Goal: Transaction & Acquisition: Obtain resource

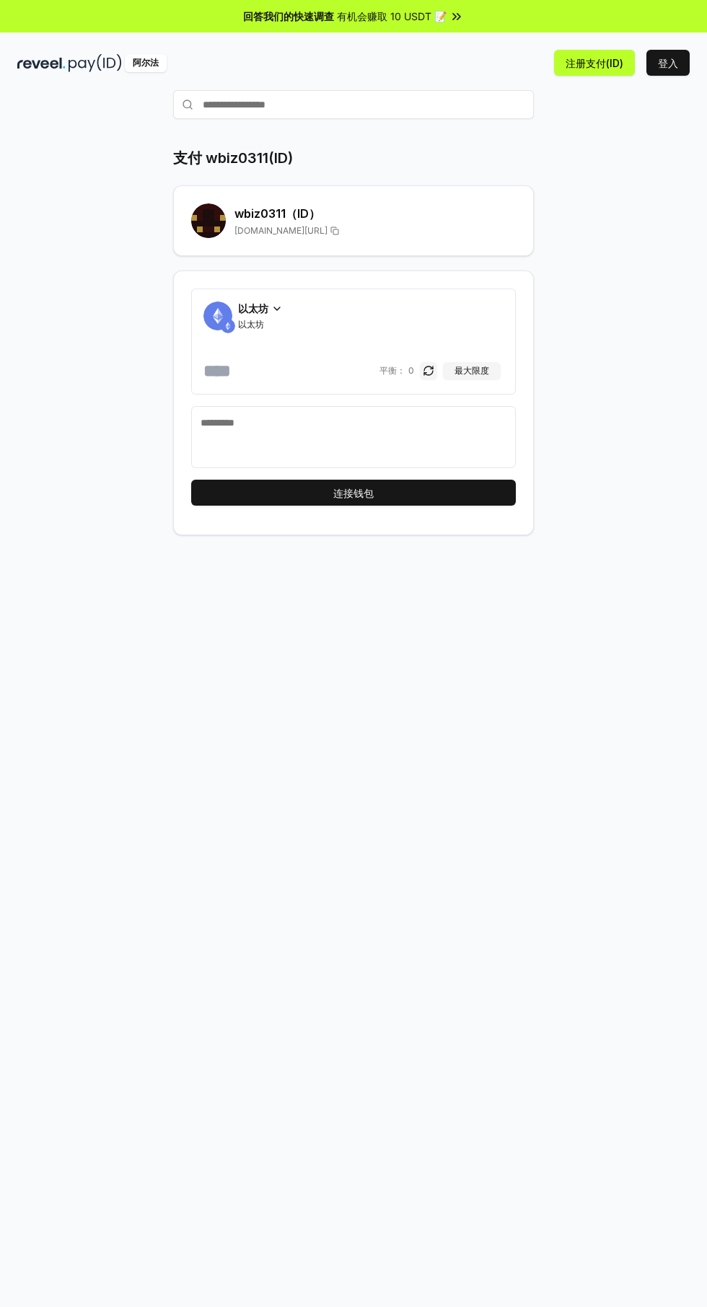
click at [592, 63] on font "注册支付(ID)" at bounding box center [595, 63] width 58 height 12
click at [566, 1265] on div "Connect your wallet to Register a Pay(ID)" at bounding box center [551, 1266] width 193 height 14
click at [633, 1275] on li "Connect your wallet to Register a Pay(ID)" at bounding box center [555, 1266] width 257 height 38
click at [596, 1265] on div "Connect your wallet to Register a Pay(ID)" at bounding box center [551, 1266] width 193 height 14
click at [337, 198] on div "wbiz0311 （ID） reveel.id/pay/wbiz0311" at bounding box center [353, 220] width 361 height 71
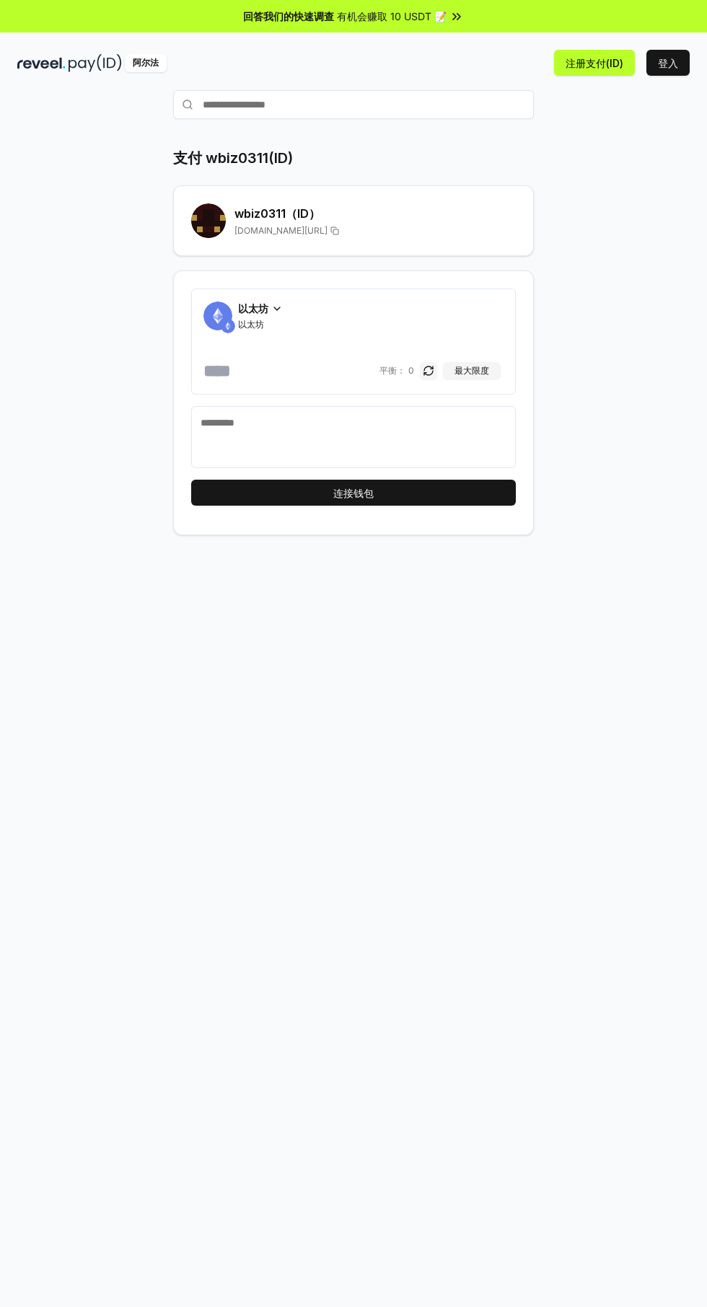
click at [361, 234] on div "reveel.id/pay/wbiz0311" at bounding box center [374, 231] width 281 height 12
click at [258, 239] on div "wbiz0311 （ID） reveel.id/pay/wbiz0311" at bounding box center [353, 220] width 361 height 71
click at [667, 68] on font "登入" at bounding box center [668, 63] width 20 height 12
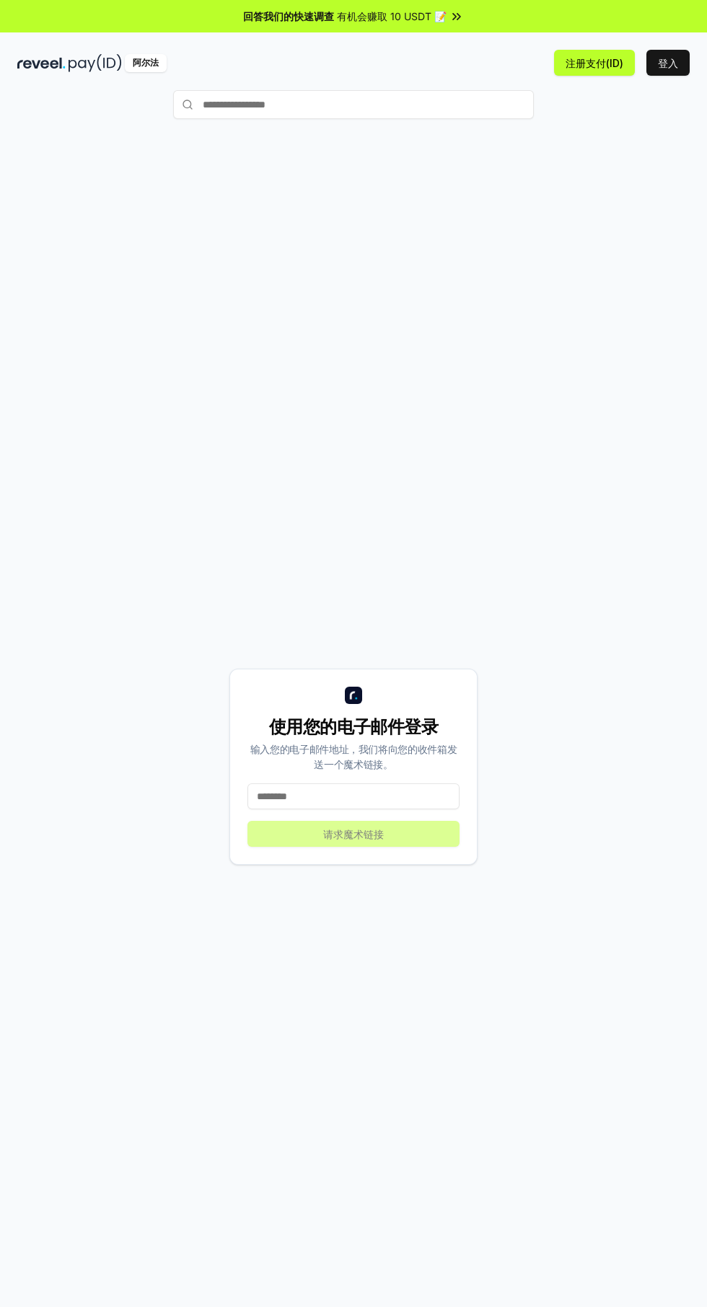
click at [595, 63] on font "注册支付(ID)" at bounding box center [595, 63] width 58 height 12
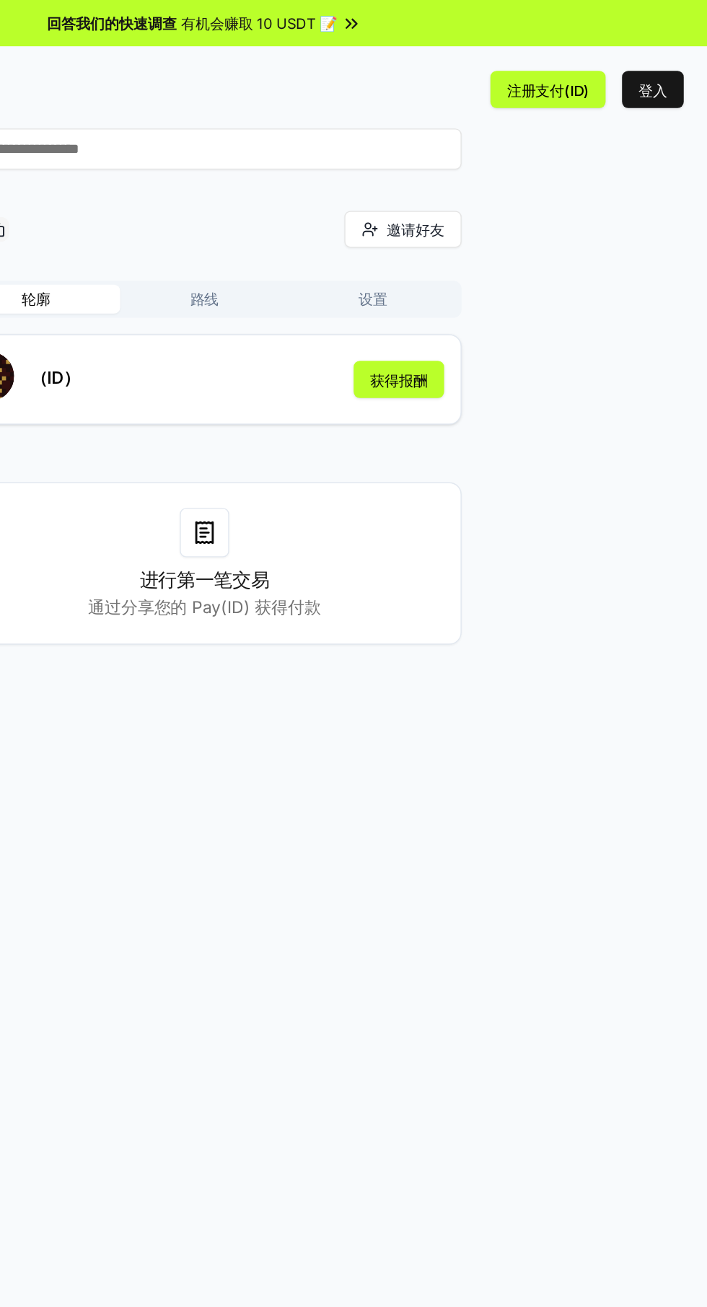
click at [592, 64] on font "注册支付(ID)" at bounding box center [595, 63] width 58 height 12
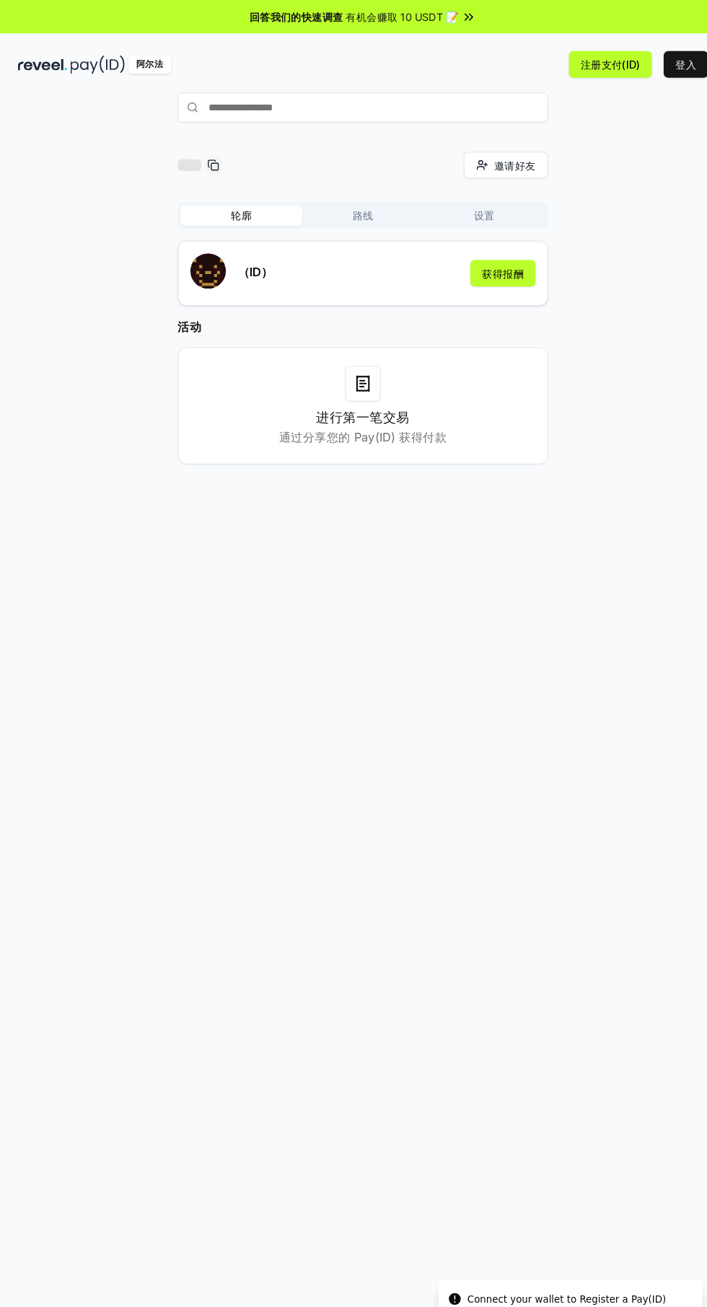
click at [600, 69] on font "注册支付(ID)" at bounding box center [595, 63] width 58 height 15
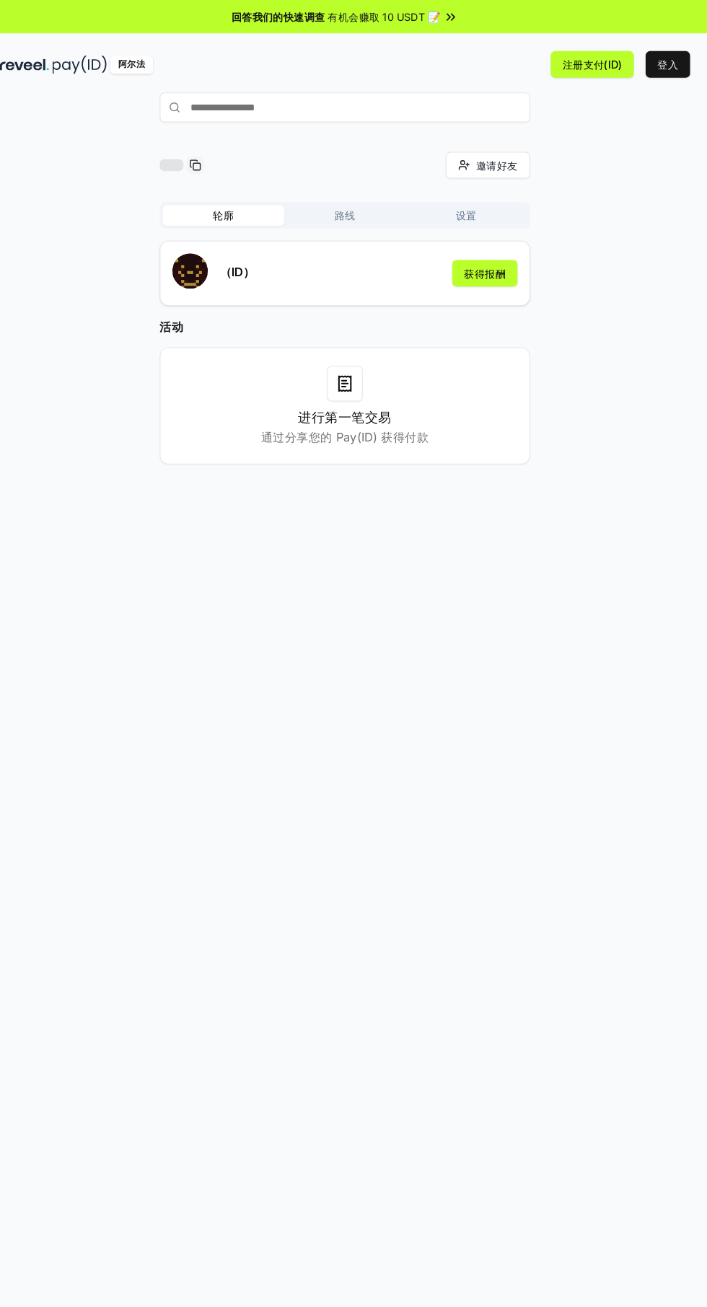
click at [506, 277] on button "获得报酬" at bounding box center [489, 266] width 63 height 26
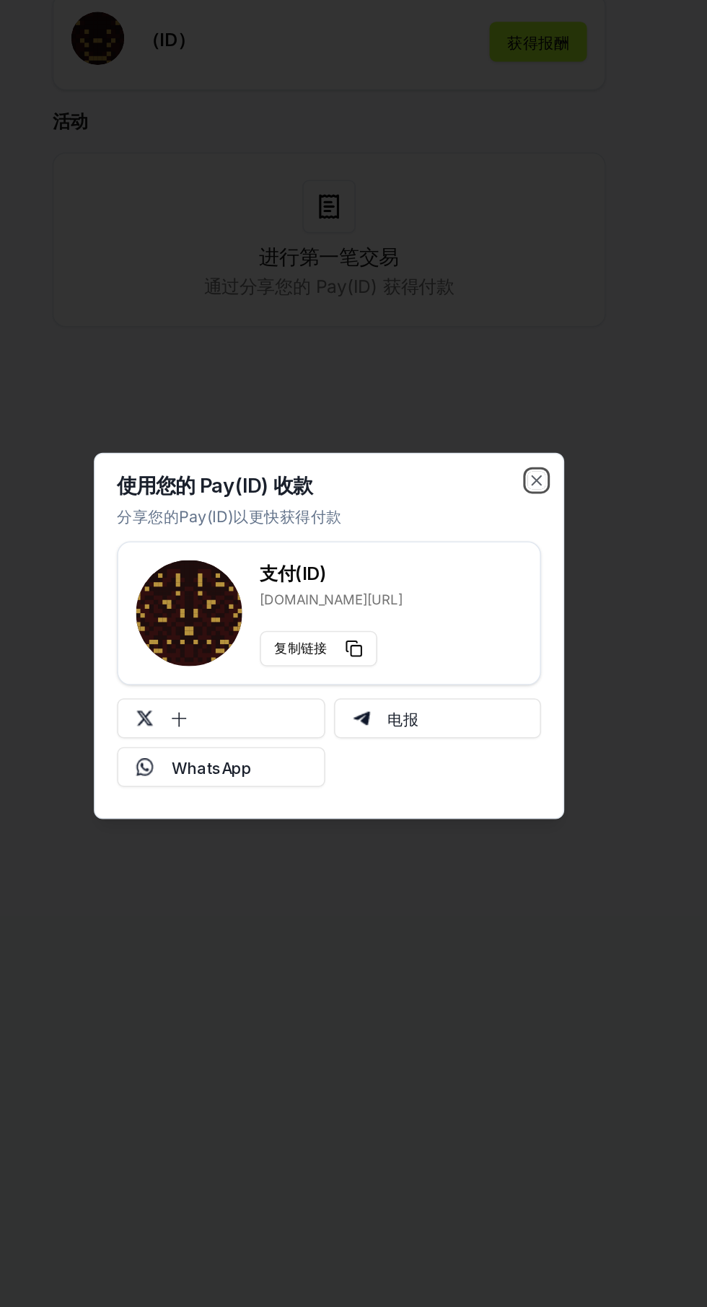
click at [489, 552] on icon "button" at bounding box center [489, 553] width 6 height 6
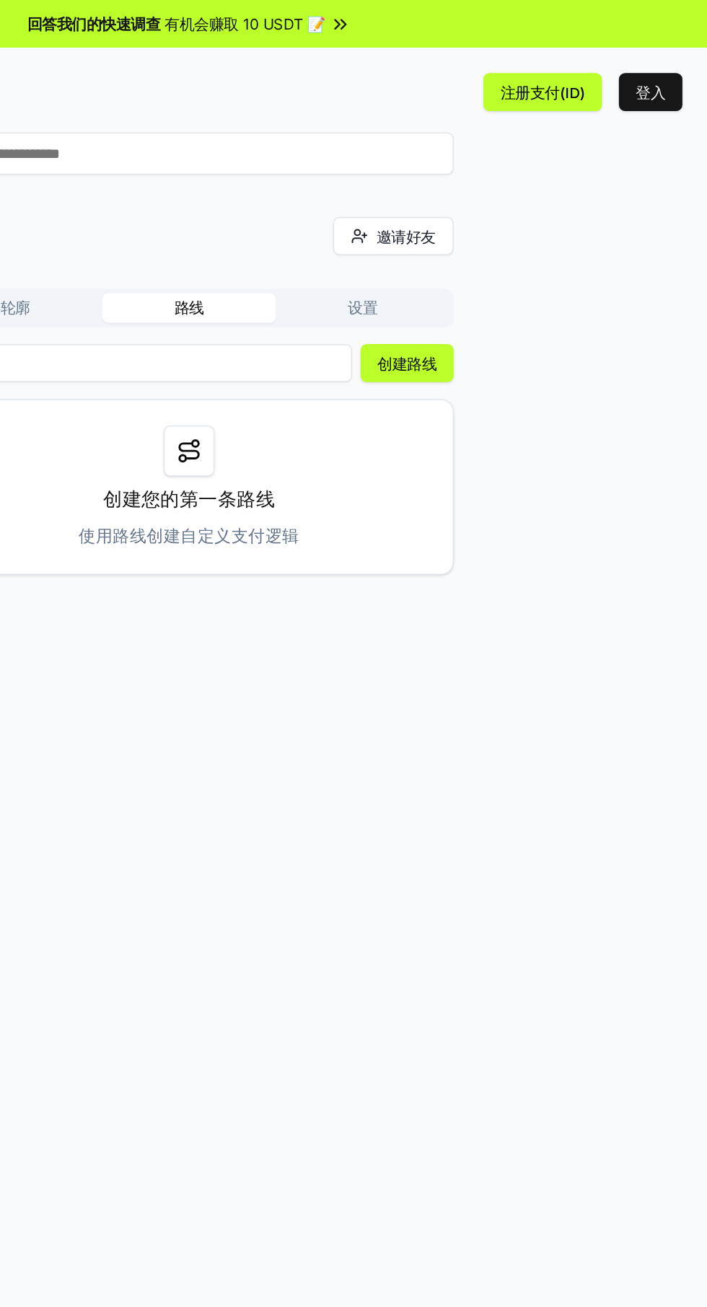
click at [659, 71] on button "登入" at bounding box center [667, 63] width 43 height 26
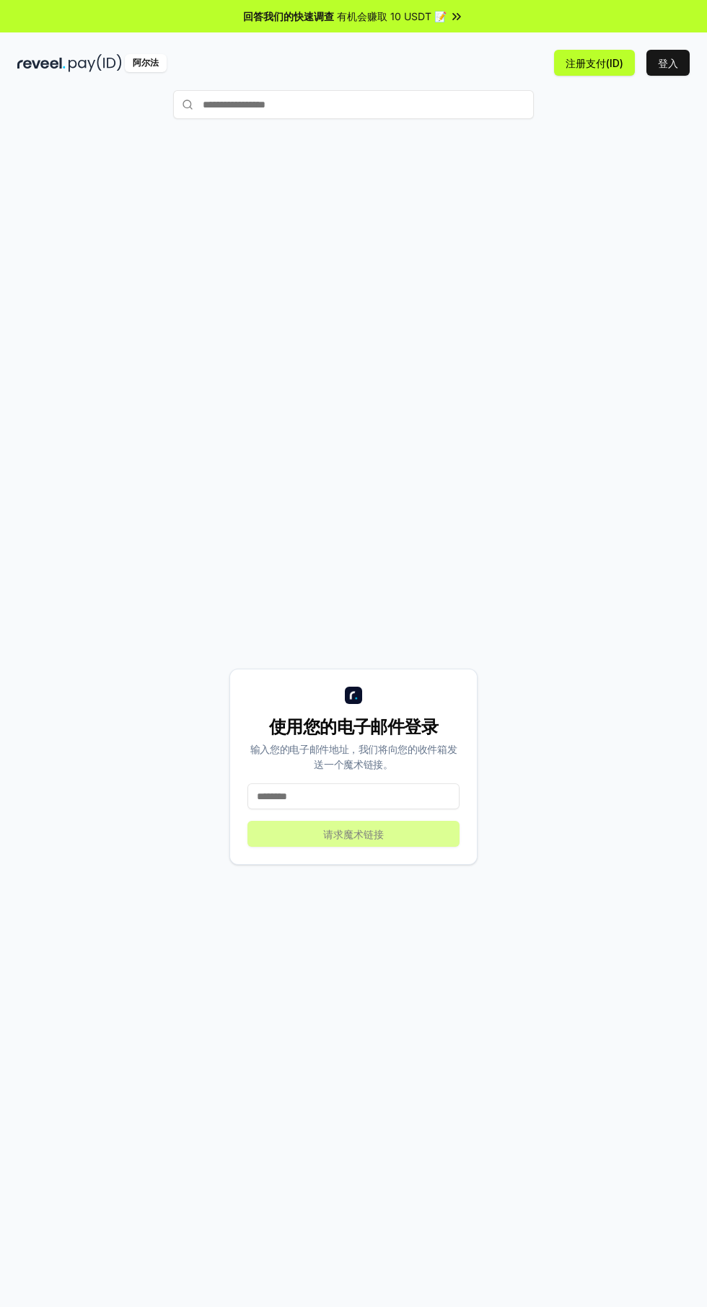
click at [413, 105] on input "text" at bounding box center [353, 104] width 361 height 29
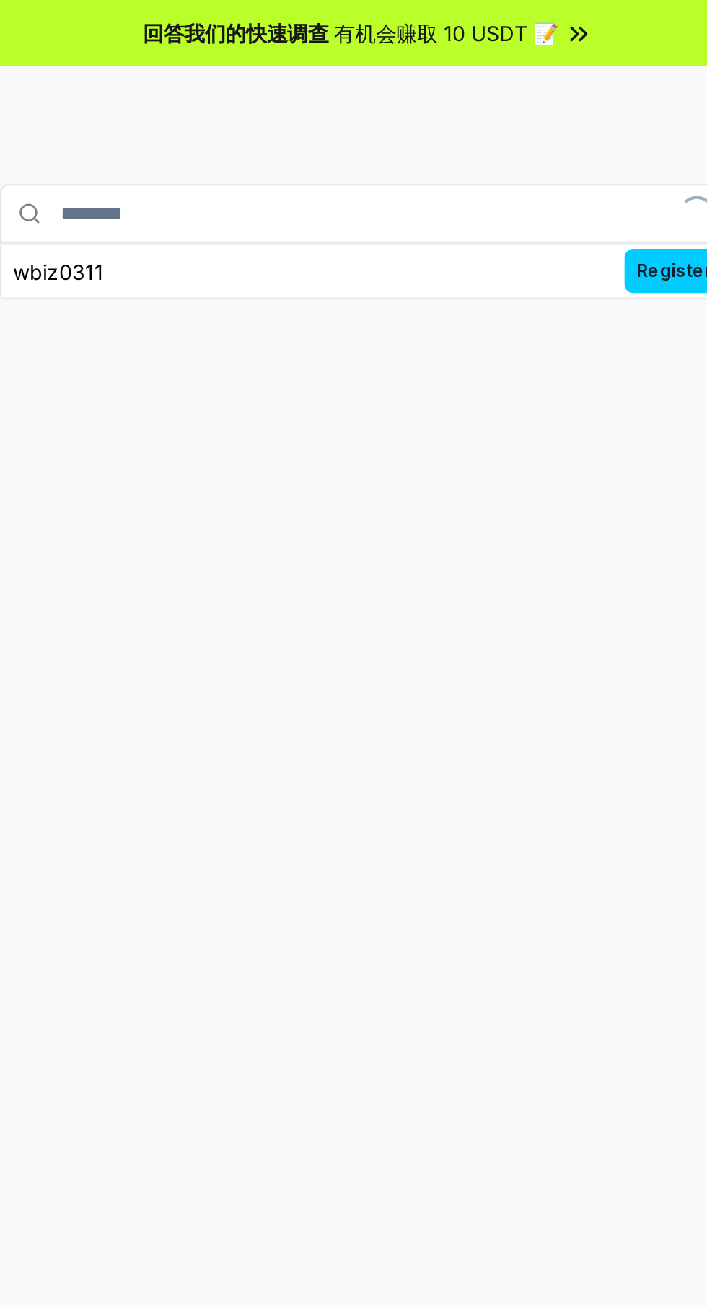
click at [216, 104] on input "********" at bounding box center [353, 104] width 361 height 29
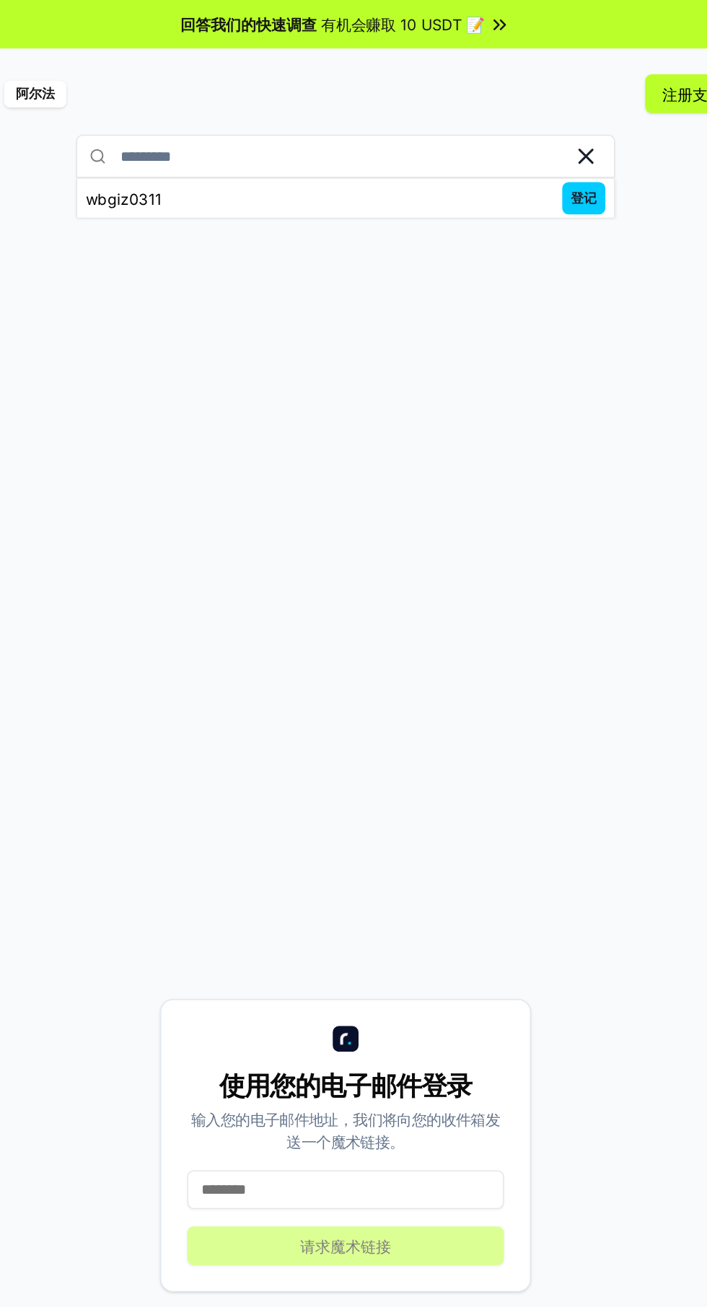
click at [515, 135] on font "登记" at bounding box center [512, 132] width 17 height 11
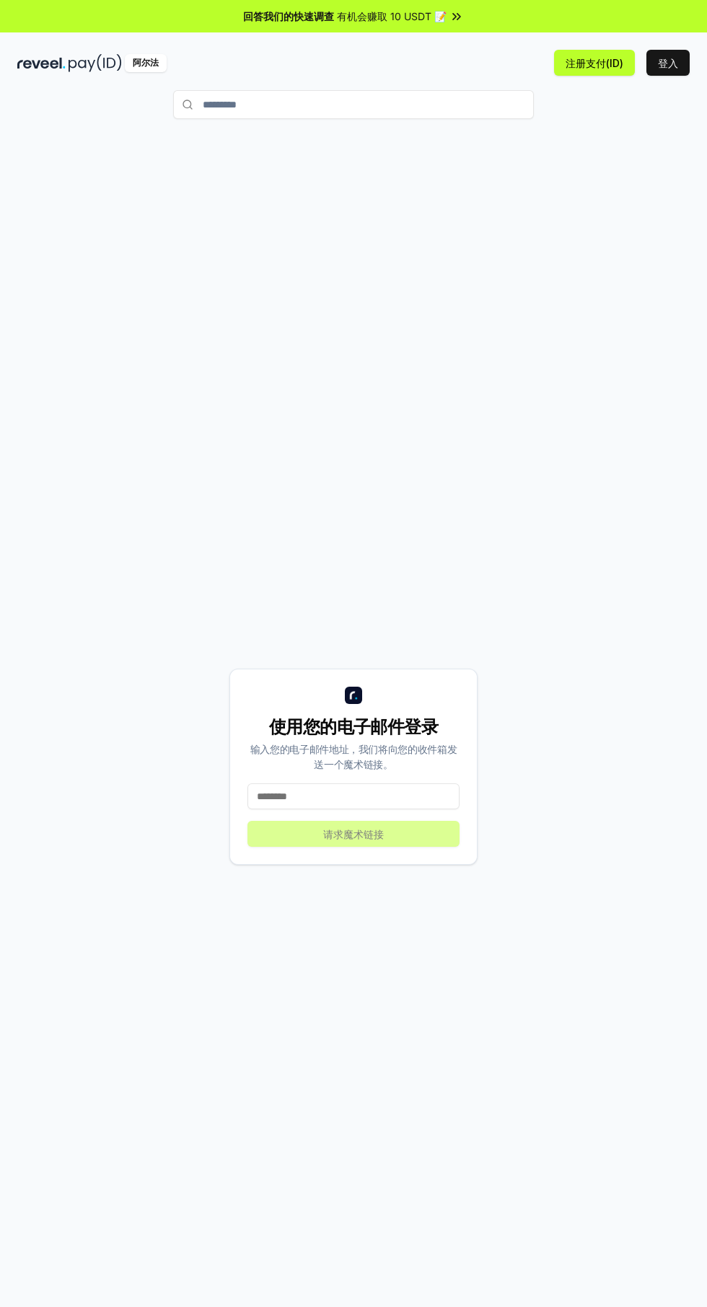
click at [246, 105] on input "*********" at bounding box center [353, 104] width 361 height 29
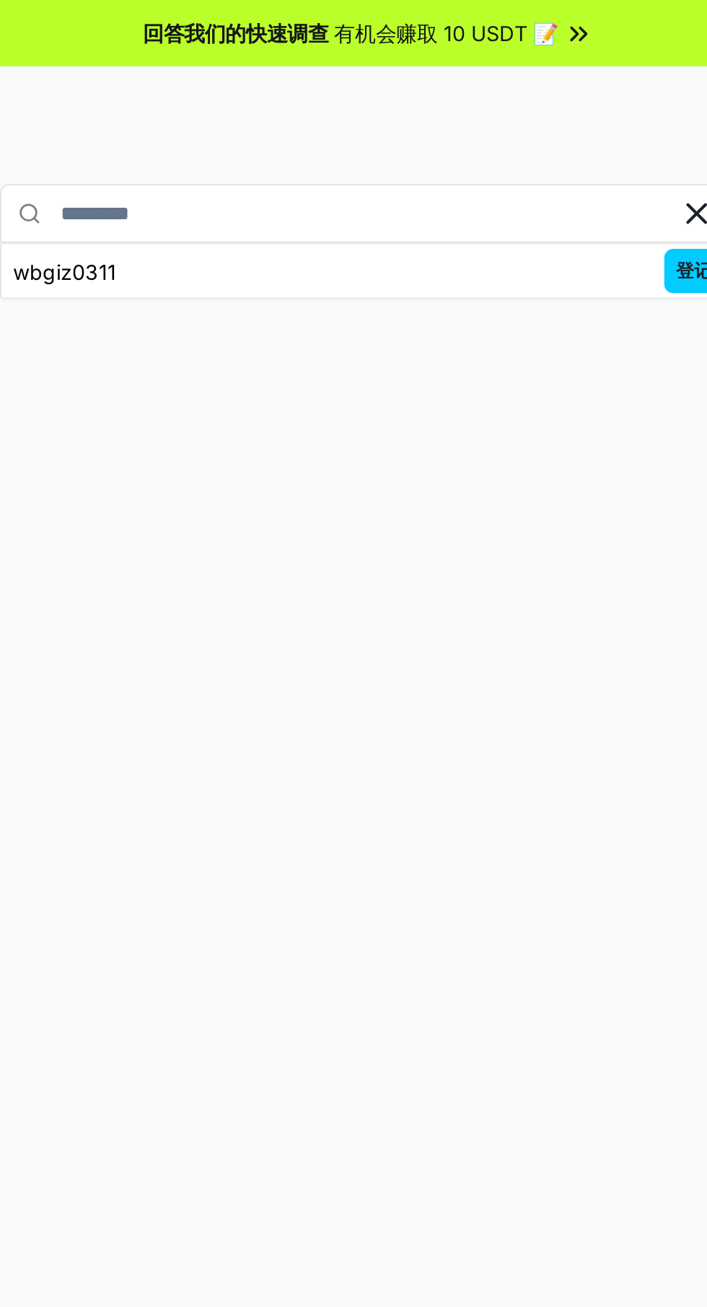
click at [223, 110] on input "*********" at bounding box center [353, 104] width 361 height 29
click at [219, 106] on input "********" at bounding box center [353, 104] width 361 height 29
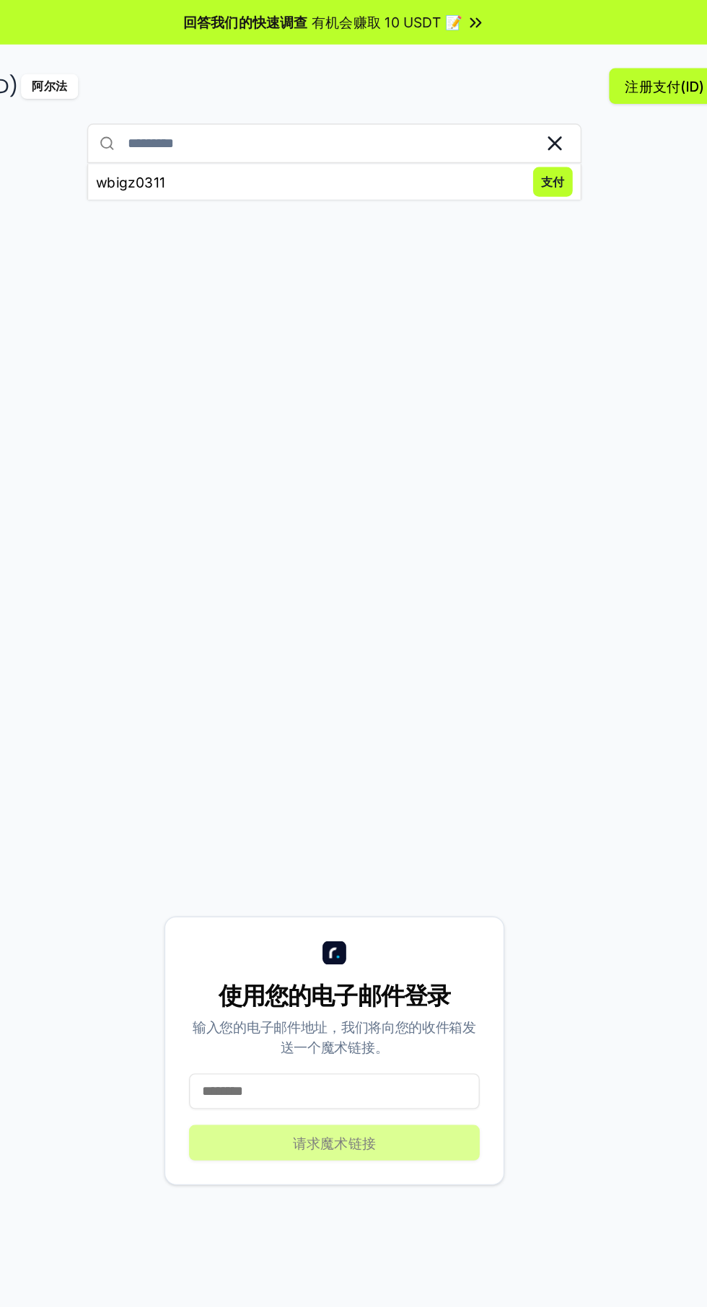
type input "*********"
click at [512, 132] on font "支付" at bounding box center [512, 132] width 17 height 11
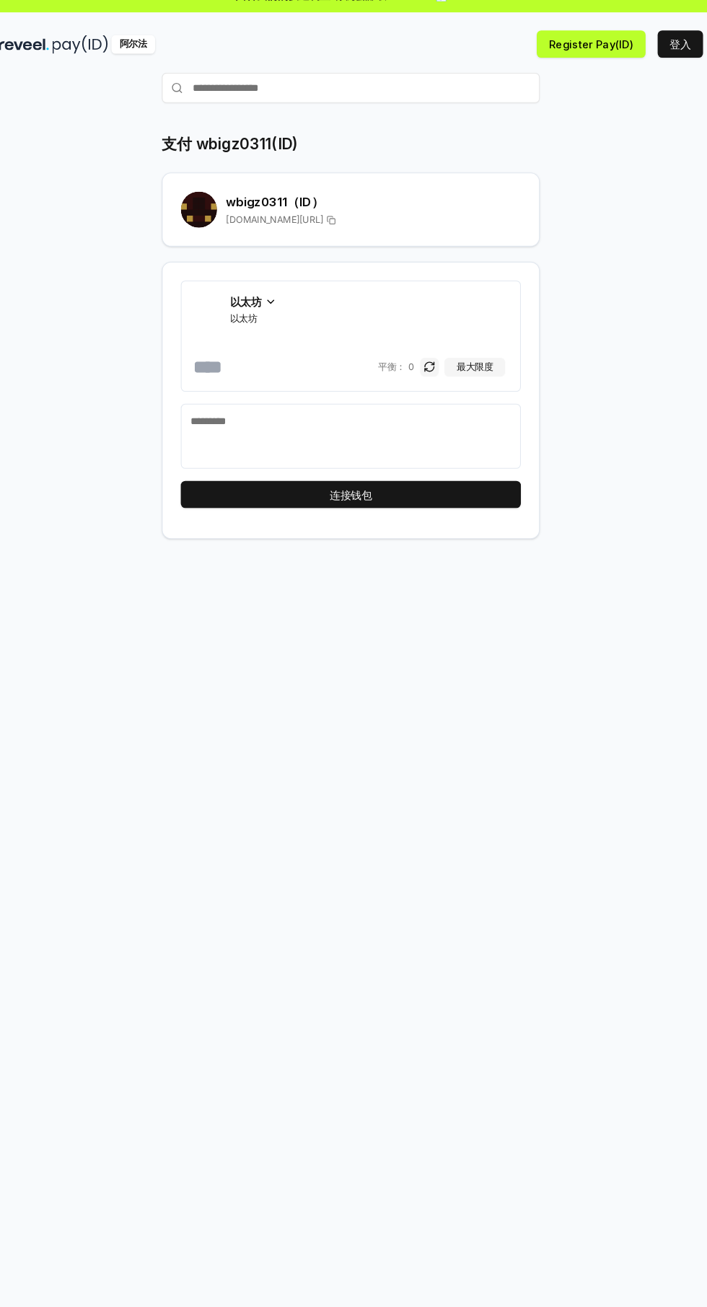
scroll to position [1, 0]
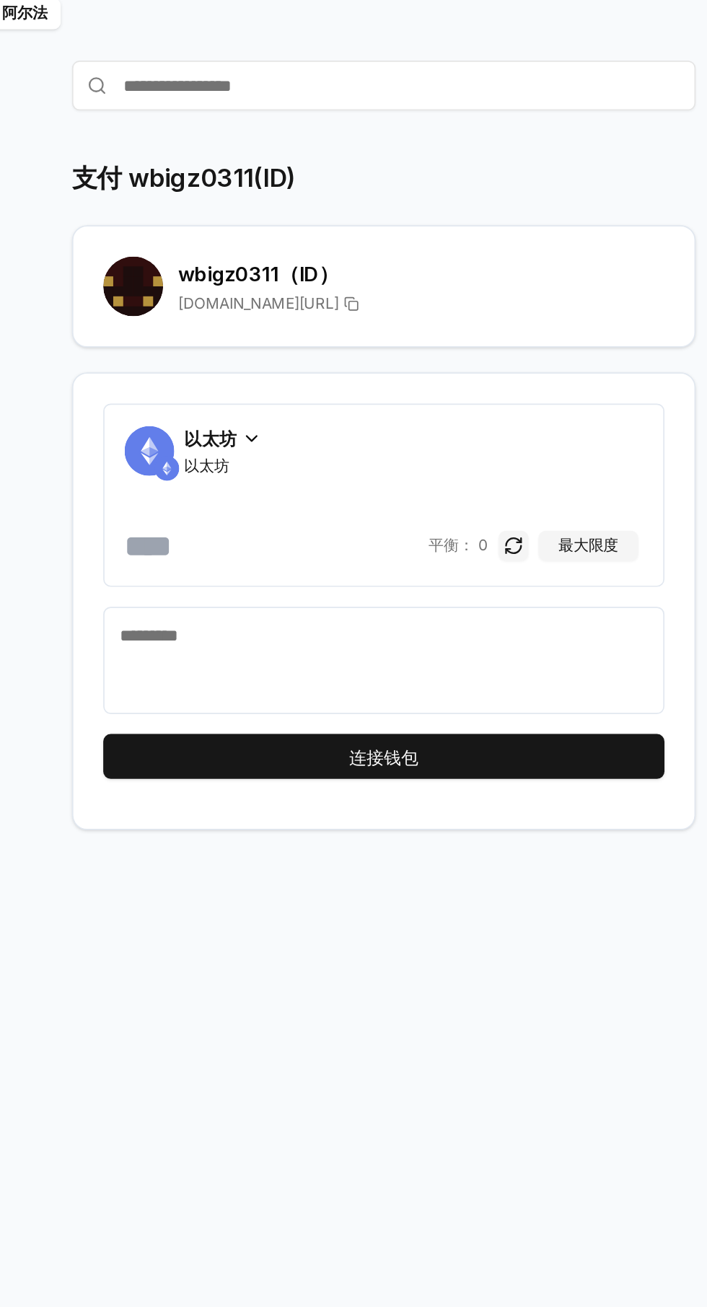
click at [278, 321] on span "以太坊" at bounding box center [260, 323] width 45 height 12
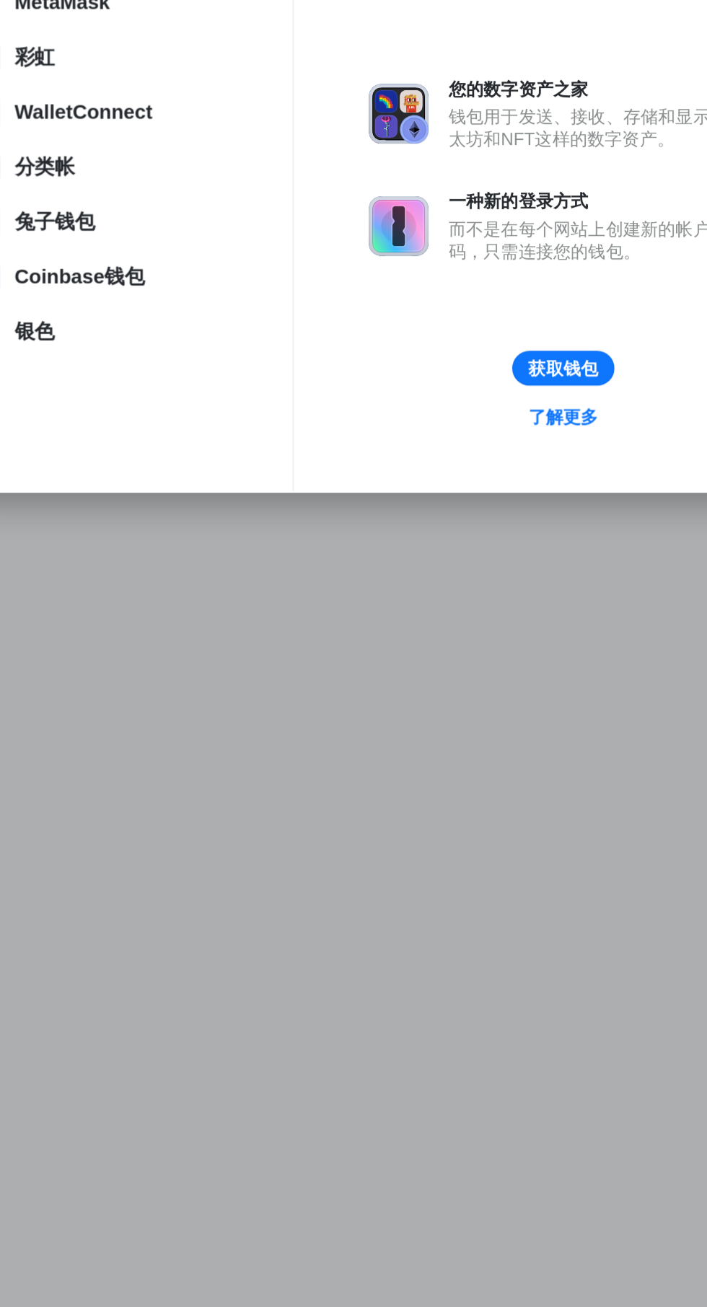
click at [426, 951] on div "连接钱包 推荐 MetaMask 彩虹 WalletConnect 分类帐 兔子钱包 Coinbase钱包 银色 Close 钱包是什么？ 您的数字资产之家 …" at bounding box center [353, 654] width 995 height 1596
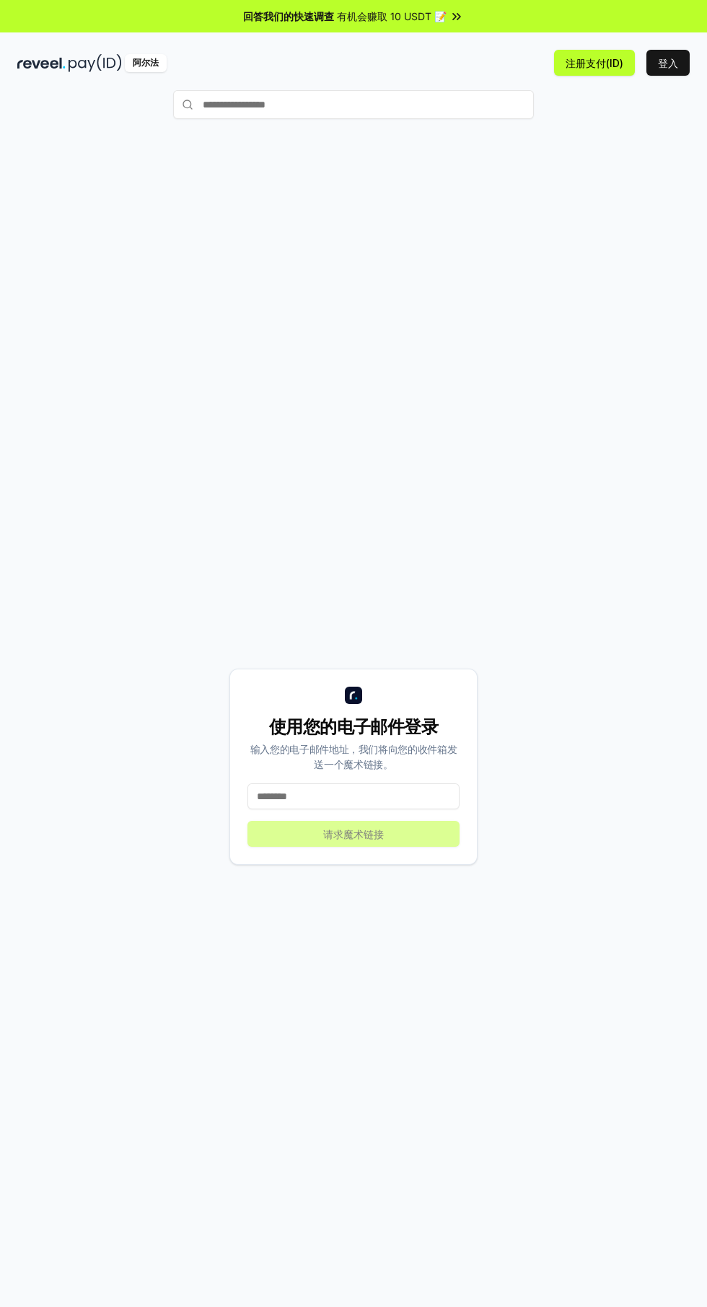
click at [426, 16] on font "有机会赚取 10 USDT 📝" at bounding box center [392, 16] width 110 height 12
